Goal: Navigation & Orientation: Understand site structure

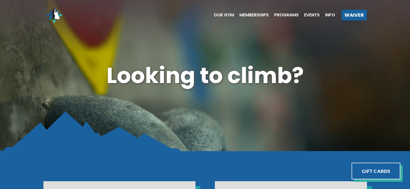
drag, startPoint x: 412, startPoint y: 27, endPoint x: 414, endPoint y: 14, distance: 12.7
click at [287, 15] on span "Programs" at bounding box center [286, 15] width 25 height 4
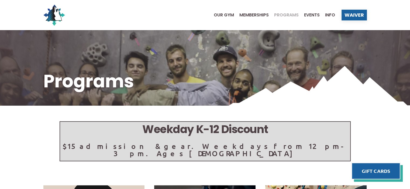
drag, startPoint x: 411, startPoint y: 16, endPoint x: 414, endPoint y: -4, distance: 20.4
click at [228, 14] on span "Our Gym" at bounding box center [224, 15] width 20 height 4
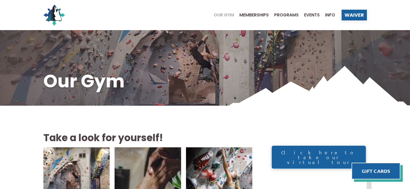
drag, startPoint x: 412, startPoint y: 27, endPoint x: 414, endPoint y: -21, distance: 48.5
click at [199, 23] on div "Our Gym Memberships Programs Events Info Waiver" at bounding box center [204, 15] width 323 height 22
click at [54, 17] on img at bounding box center [54, 15] width 22 height 22
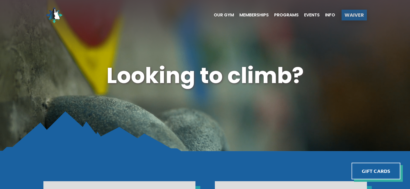
click at [358, 16] on span "Waiver" at bounding box center [353, 15] width 19 height 5
